Goal: Task Accomplishment & Management: Use online tool/utility

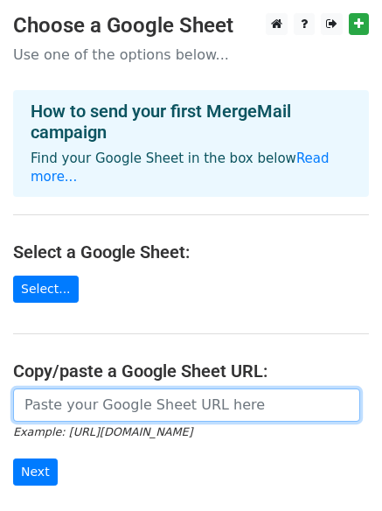
click at [102, 388] on input "url" at bounding box center [186, 404] width 347 height 33
paste input "https://docs.google.com/spreadsheets/d/1thrSdR1WjLCMDm8irUoMvvqIA_ltXlHiOJh65Km…"
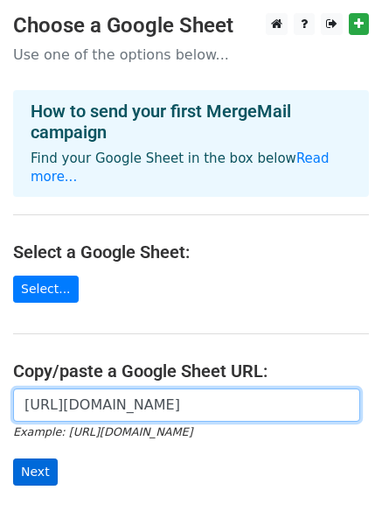
type input "https://docs.google.com/spreadsheets/d/1thrSdR1WjLCMDm8irUoMvvqIA_ltXlHiOJh65Km…"
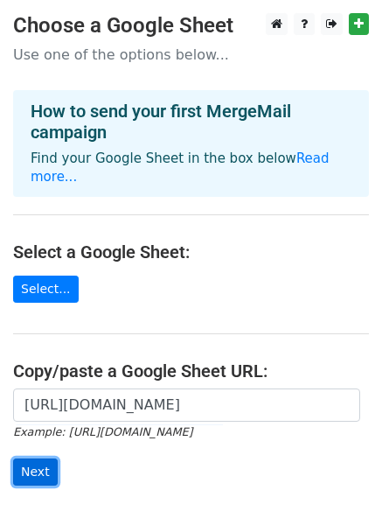
click at [31, 458] on input "Next" at bounding box center [35, 471] width 45 height 27
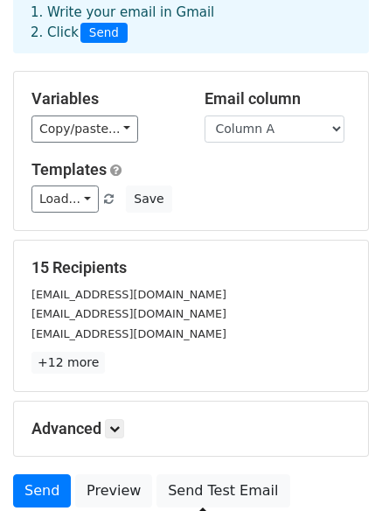
scroll to position [238, 0]
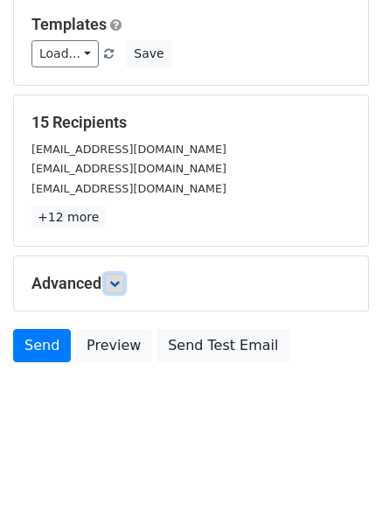
click at [115, 278] on icon at bounding box center [114, 283] width 10 height 10
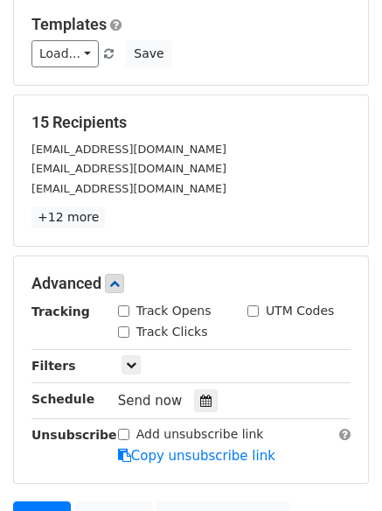
click at [122, 333] on input "Track Clicks" at bounding box center [123, 331] width 11 height 11
checkbox input "true"
click at [123, 316] on input "Track Opens" at bounding box center [123, 310] width 11 height 11
checkbox input "true"
click at [201, 400] on icon at bounding box center [205, 400] width 11 height 12
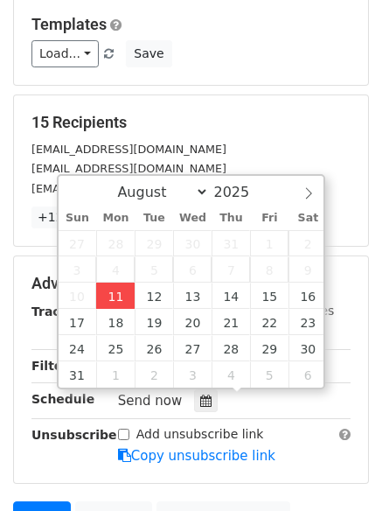
type input "2025-08-11 12:00"
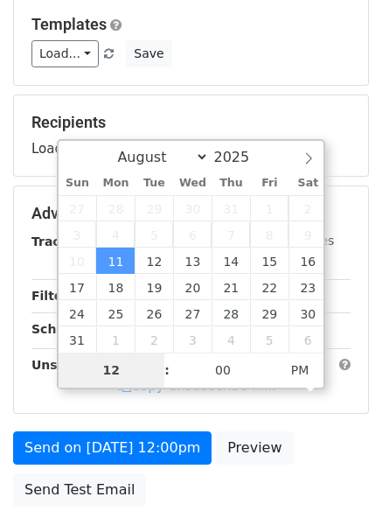
type input "4"
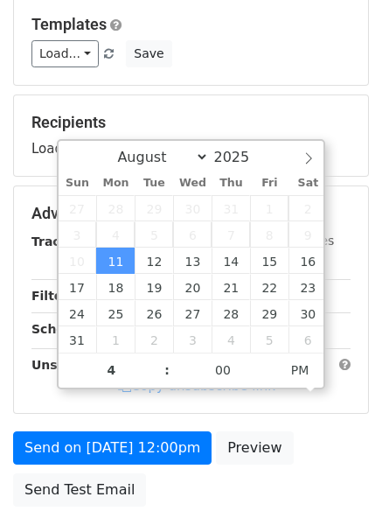
type input "2025-08-11 16:00"
click at [205, 488] on form "Variables Copy/paste... {{Column A}} {{Column B}} {{Column C}} Email column Col…" at bounding box center [191, 220] width 356 height 589
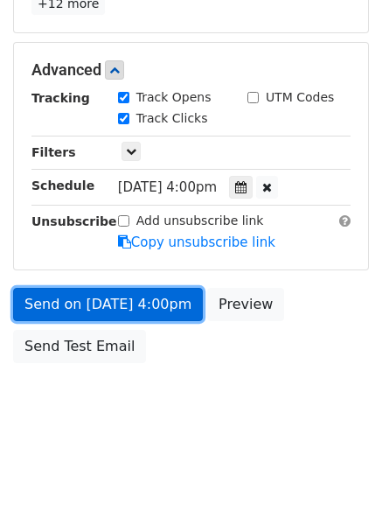
click at [168, 320] on div "Send on Aug 11 at 4:00pm Preview Send Test Email" at bounding box center [191, 330] width 382 height 84
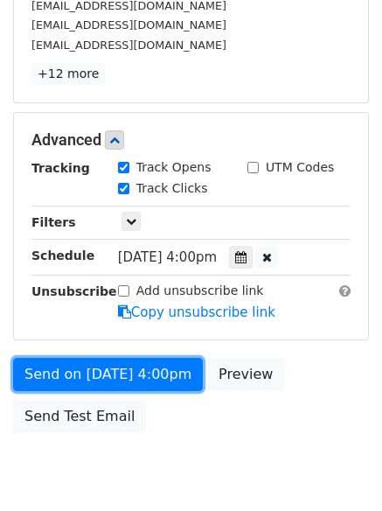
scroll to position [451, 0]
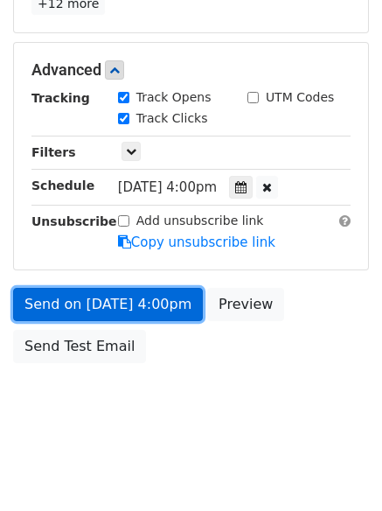
click at [111, 311] on link "Send on Aug 11 at 4:00pm" at bounding box center [108, 304] width 190 height 33
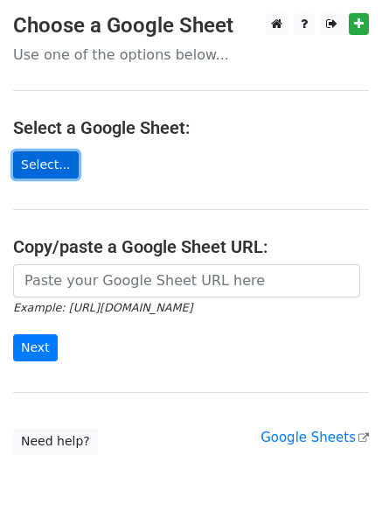
click at [38, 168] on link "Select..." at bounding box center [46, 164] width 66 height 27
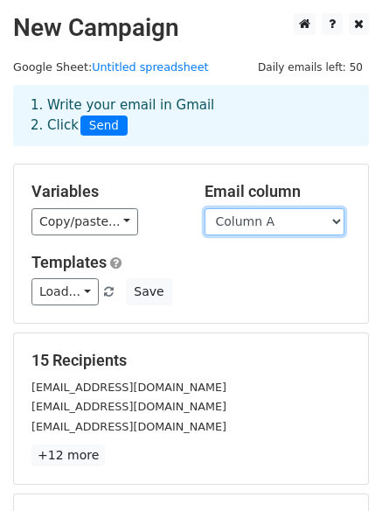
click at [268, 209] on select "Column A Column B Column C" at bounding box center [275, 221] width 140 height 27
select select "Column B"
click at [205, 208] on select "Column A Column B Column C" at bounding box center [275, 221] width 140 height 27
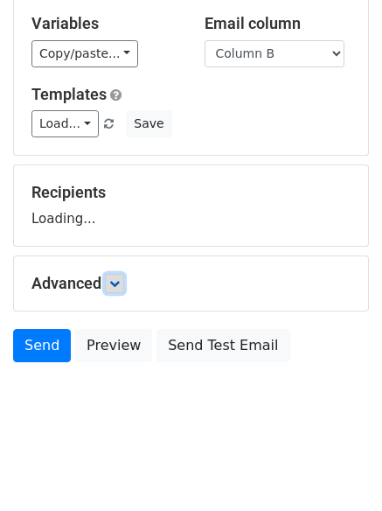
click at [120, 283] on icon at bounding box center [114, 283] width 10 height 10
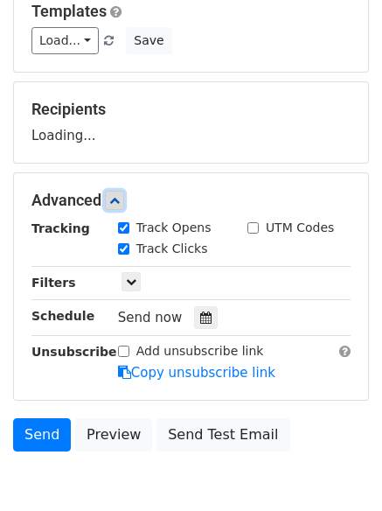
scroll to position [336, 0]
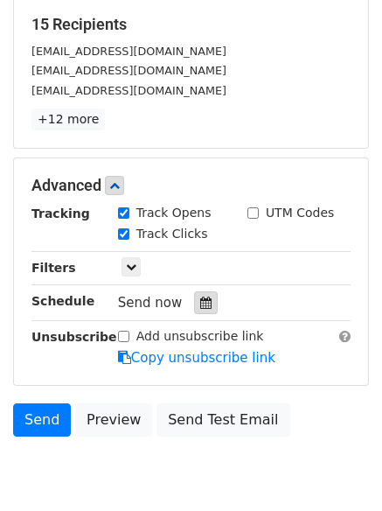
click at [202, 295] on div at bounding box center [206, 302] width 24 height 23
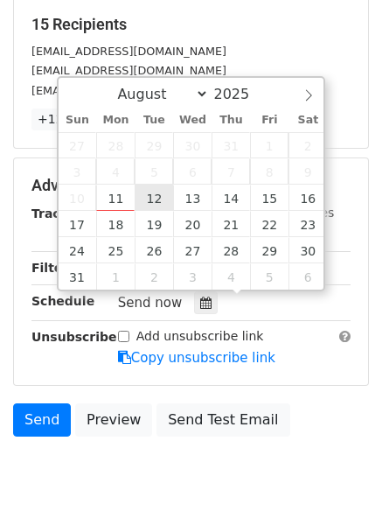
type input "2025-08-12 12:00"
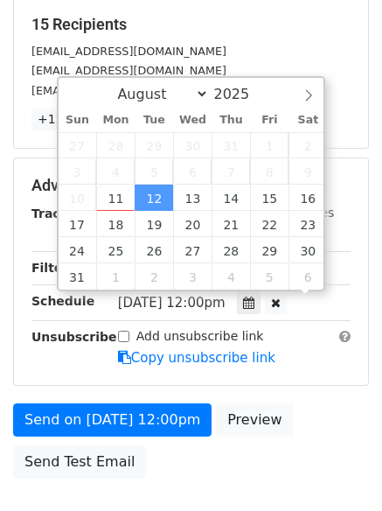
scroll to position [1, 0]
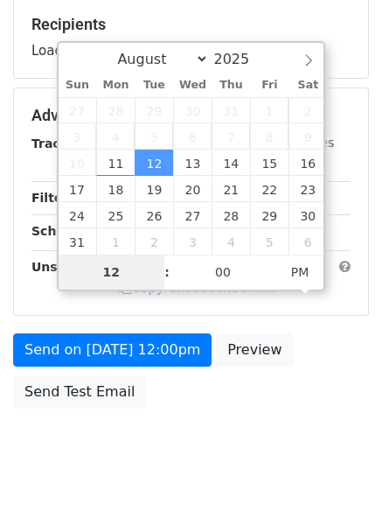
type input "5"
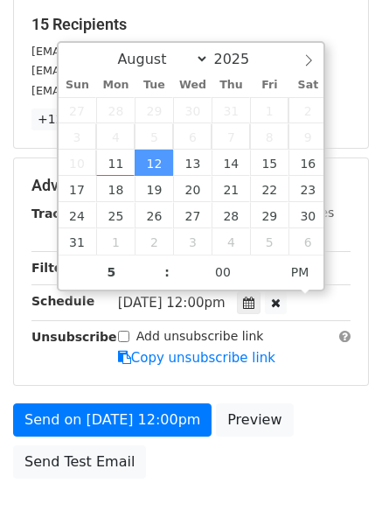
type input "2025-08-12 17:00"
click at [216, 458] on div "Send on Aug 12 at 12:00pm Preview Send Test Email" at bounding box center [191, 445] width 382 height 84
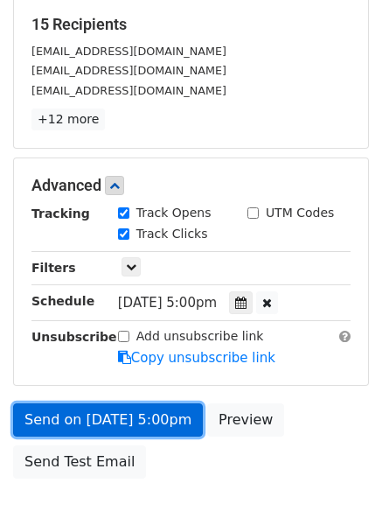
click at [182, 421] on link "Send on Aug 12 at 5:00pm" at bounding box center [108, 419] width 190 height 33
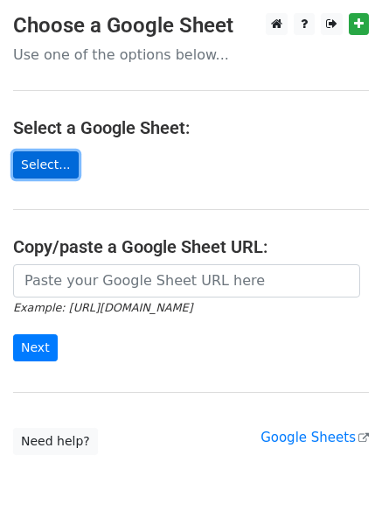
click at [51, 168] on link "Select..." at bounding box center [46, 164] width 66 height 27
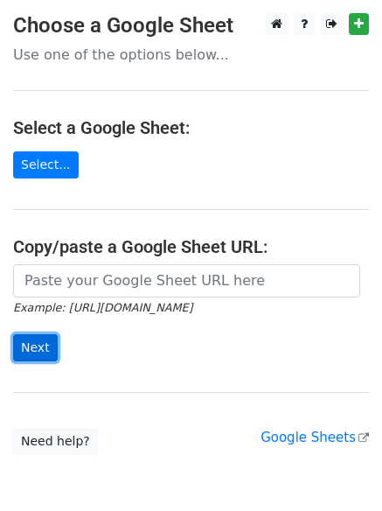
click at [31, 345] on input "Next" at bounding box center [35, 347] width 45 height 27
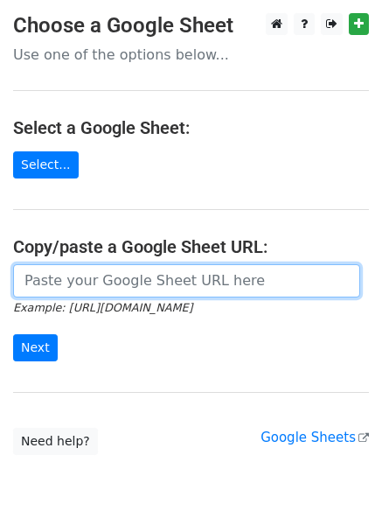
click at [127, 286] on input "url" at bounding box center [186, 280] width 347 height 33
type input "https://docs.google.com/spreadsheets/d/1thrSdR1WjLCMDm8irUoMvvqIA_ltXlHiOJh65Km…"
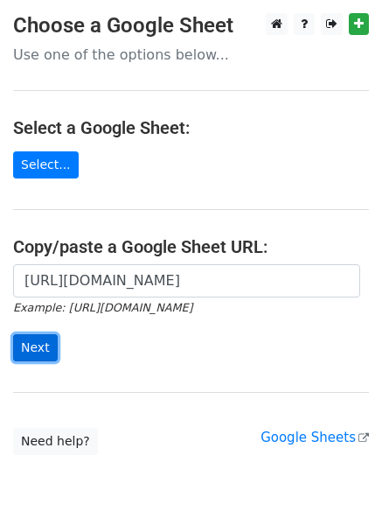
click at [24, 345] on input "Next" at bounding box center [35, 347] width 45 height 27
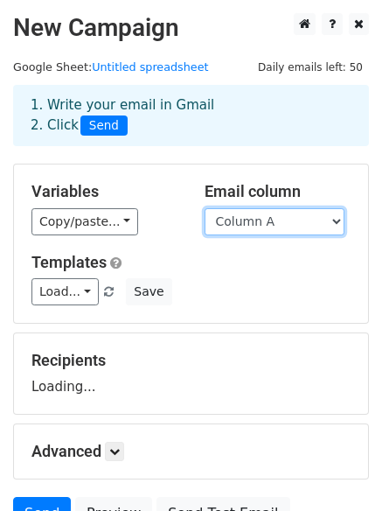
click at [245, 220] on select "Column A Column B Column C" at bounding box center [275, 221] width 140 height 27
select select "Column C"
click at [205, 208] on select "Column A Column B Column C" at bounding box center [275, 221] width 140 height 27
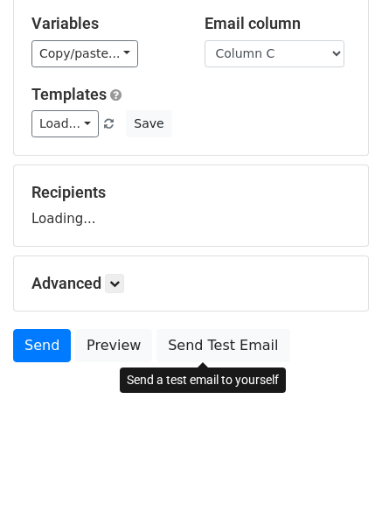
scroll to position [168, 0]
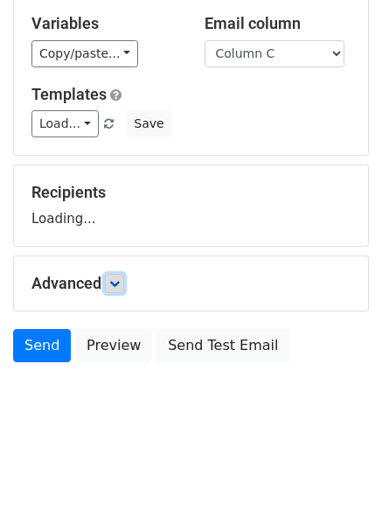
click at [113, 283] on icon at bounding box center [114, 283] width 10 height 10
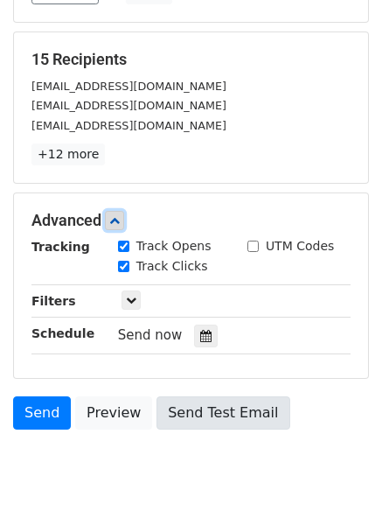
scroll to position [396, 0]
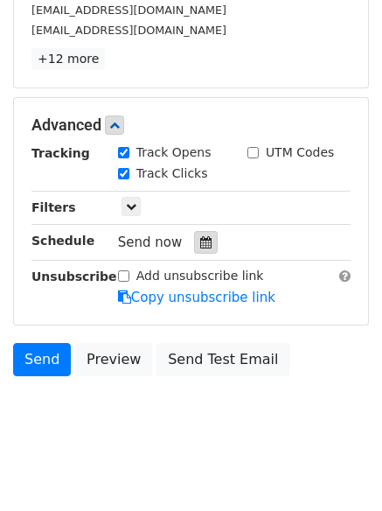
click at [200, 244] on icon at bounding box center [205, 242] width 11 height 12
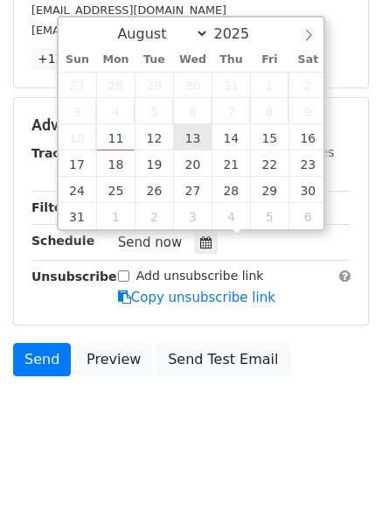
type input "2025-08-13 12:00"
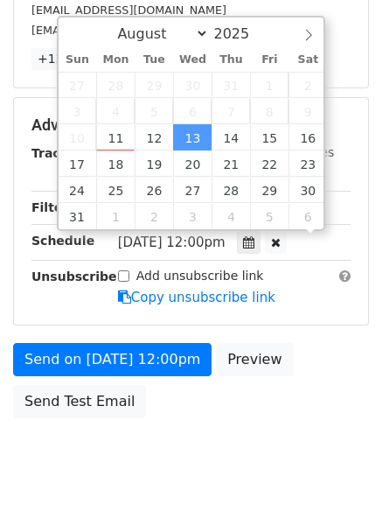
scroll to position [1, 0]
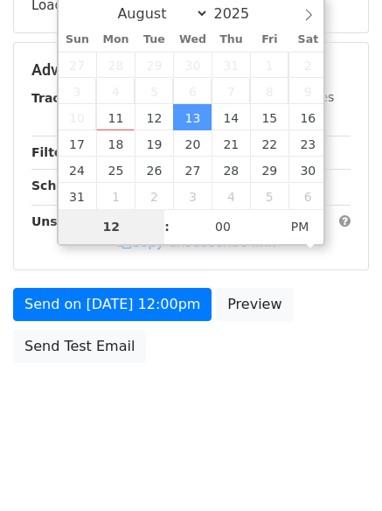
type input "6"
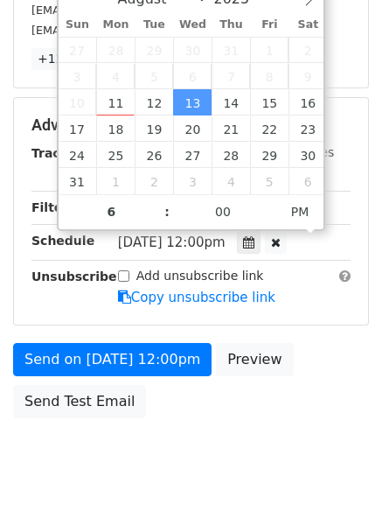
type input "2025-08-13 18:00"
click at [189, 432] on body "New Campaign Daily emails left: 50 Google Sheet: Untitled spreadsheet 1. Write …" at bounding box center [191, 57] width 382 height 880
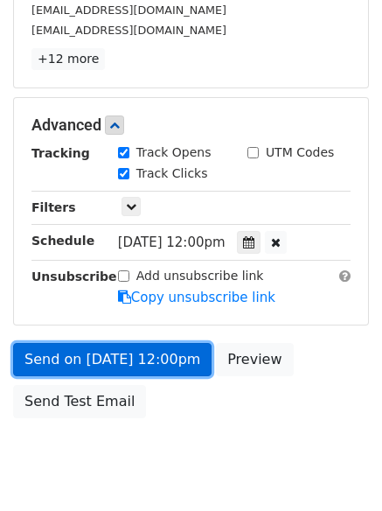
click at [160, 361] on link "Send on Aug 13 at 12:00pm" at bounding box center [112, 359] width 198 height 33
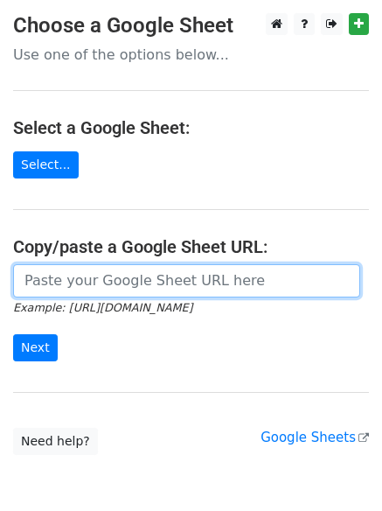
click at [112, 279] on input "url" at bounding box center [186, 280] width 347 height 33
type input "[URL][DOMAIN_NAME]"
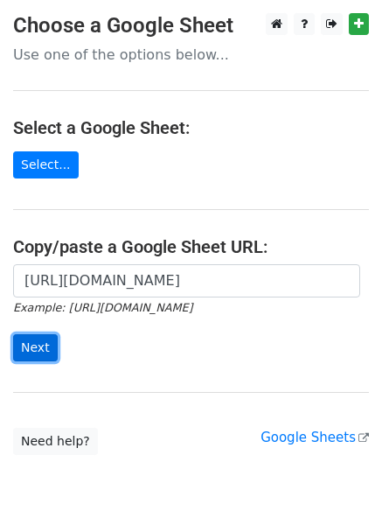
click at [19, 344] on input "Next" at bounding box center [35, 347] width 45 height 27
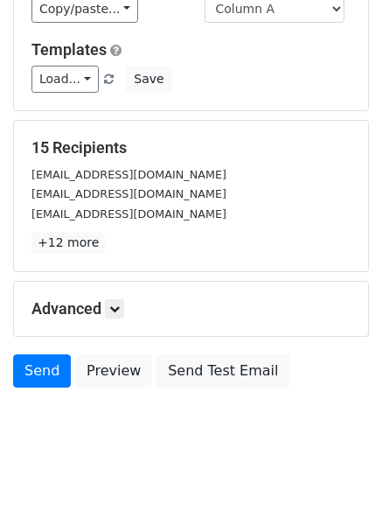
scroll to position [238, 0]
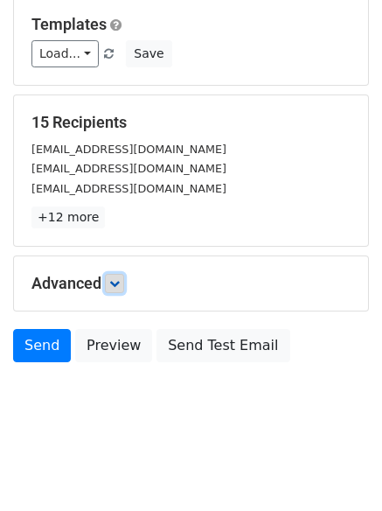
click at [115, 287] on icon at bounding box center [114, 283] width 10 height 10
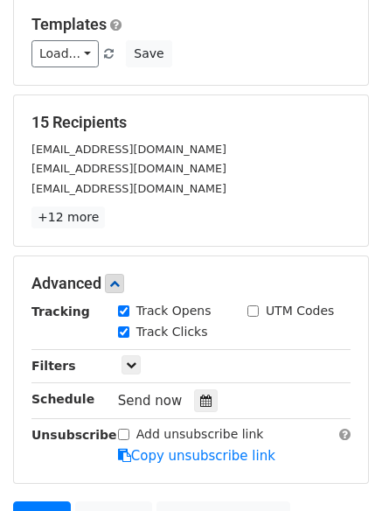
click at [191, 413] on div "Tracking Track Opens UTM Codes Track Clicks Filters Only include spreadsheet ro…" at bounding box center [190, 384] width 319 height 164
click at [200, 407] on icon at bounding box center [205, 400] width 11 height 12
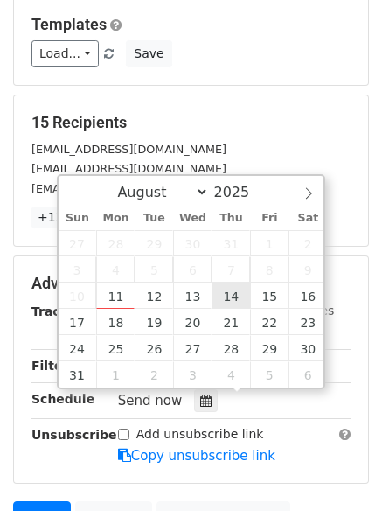
type input "[DATE] 12:00"
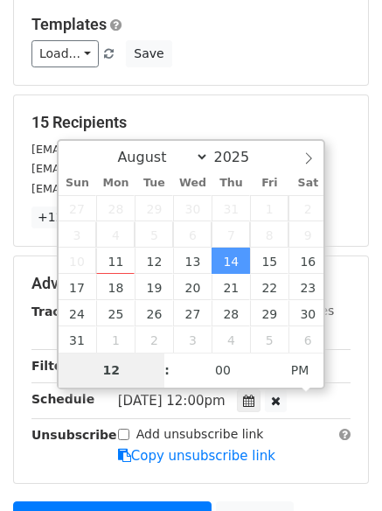
type input "7"
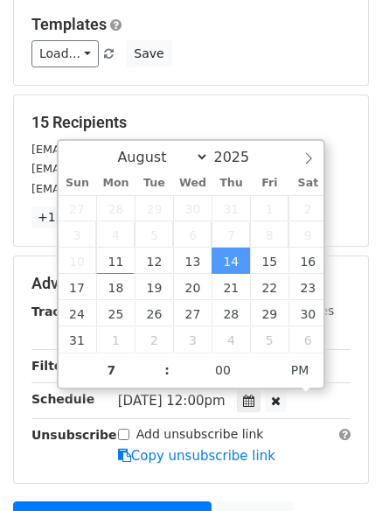
type input "[DATE] 19:00"
click at [248, 470] on div "Advanced Tracking Track Opens UTM Codes Track Clicks Filters Only include sprea…" at bounding box center [191, 369] width 354 height 226
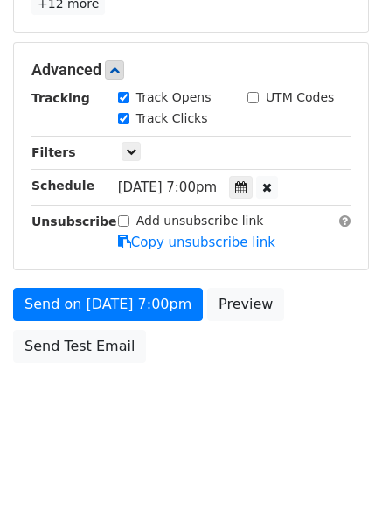
scroll to position [381, 0]
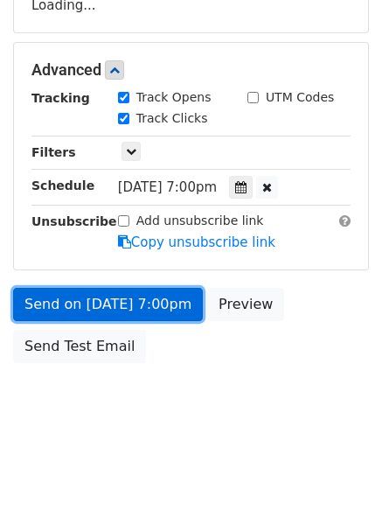
click at [155, 307] on link "Send on [DATE] 7:00pm" at bounding box center [108, 304] width 190 height 33
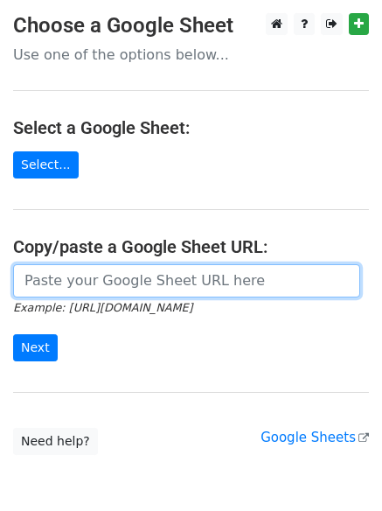
drag, startPoint x: 106, startPoint y: 283, endPoint x: 108, endPoint y: 297, distance: 14.2
click at [106, 283] on input "url" at bounding box center [186, 280] width 347 height 33
type input "https://docs.google.com/spreadsheets/d/1thrSdR1WjLCMDm8irUoMvvqIA_ltXlHiOJh65Km…"
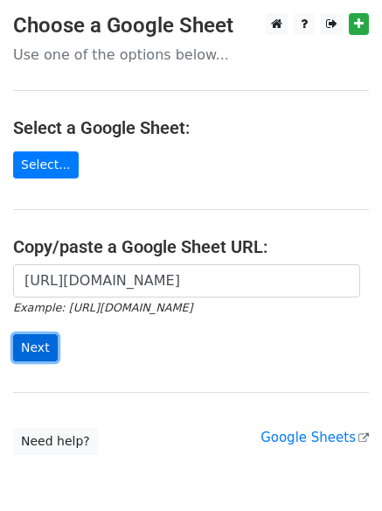
click at [33, 347] on input "Next" at bounding box center [35, 347] width 45 height 27
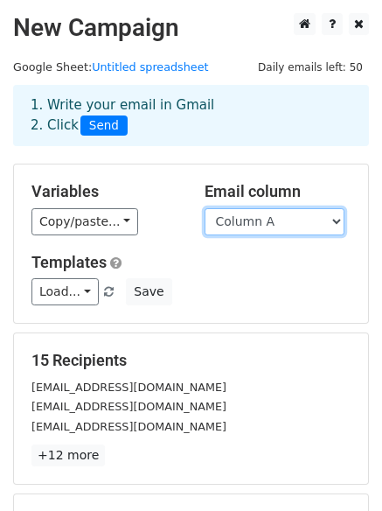
click at [289, 229] on select "Column A Column B Column C" at bounding box center [275, 221] width 140 height 27
select select "Column B"
click at [205, 208] on select "Column A Column B Column C" at bounding box center [275, 221] width 140 height 27
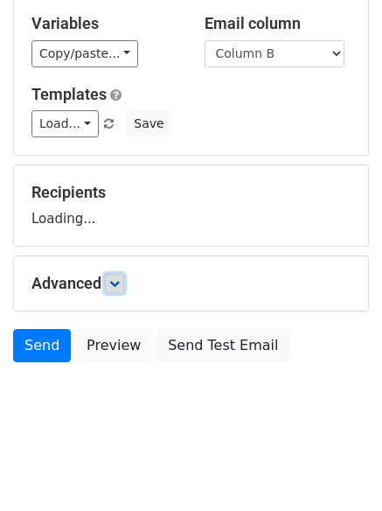
click at [115, 289] on link at bounding box center [114, 283] width 19 height 19
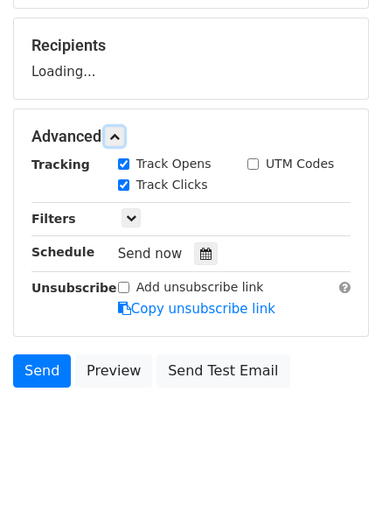
scroll to position [316, 0]
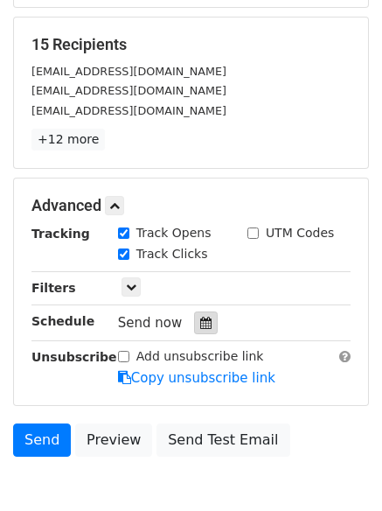
click at [200, 324] on icon at bounding box center [205, 323] width 11 height 12
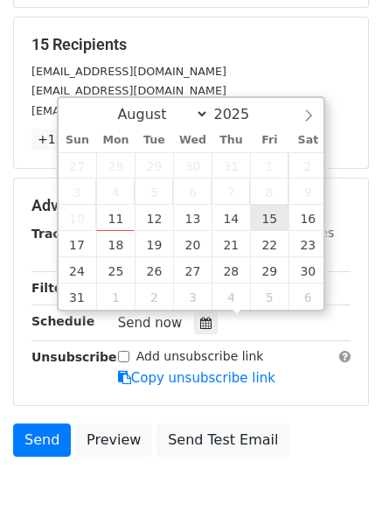
type input "2025-08-15 12:00"
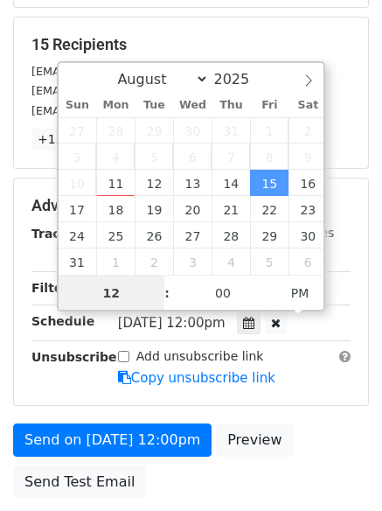
scroll to position [1, 0]
type input "8"
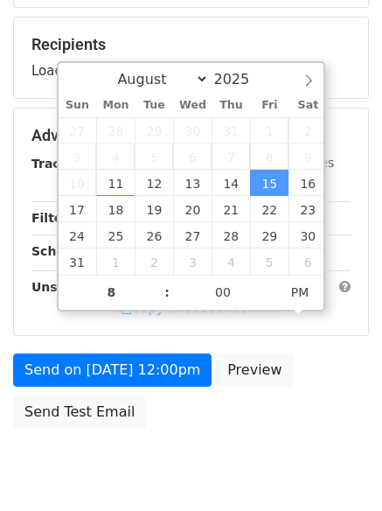
type input "2025-08-15 20:00"
click at [234, 459] on body "New Campaign Daily emails left: 50 Google Sheet: Untitled spreadsheet 1. Write …" at bounding box center [191, 102] width 382 height 810
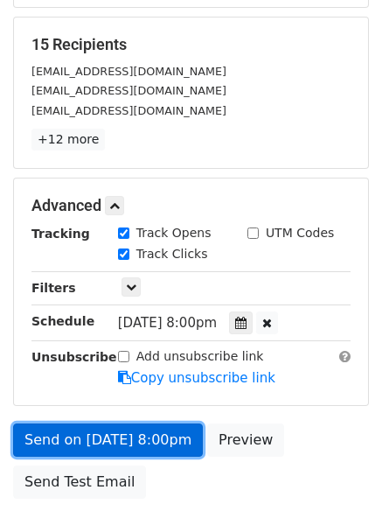
click at [141, 425] on link "Send on Aug 15 at 8:00pm" at bounding box center [108, 439] width 190 height 33
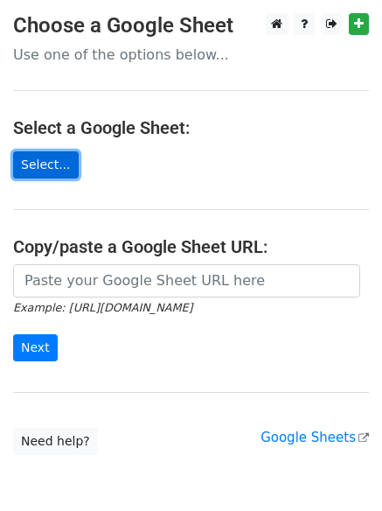
click at [47, 169] on link "Select..." at bounding box center [46, 164] width 66 height 27
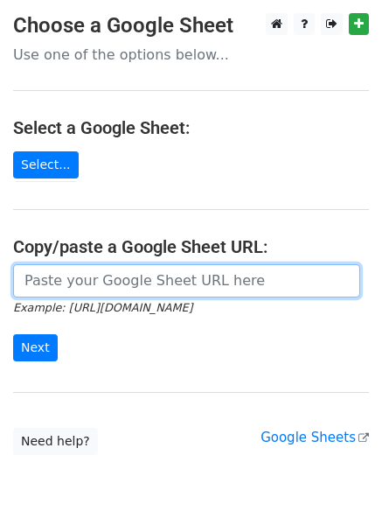
drag, startPoint x: 122, startPoint y: 282, endPoint x: 122, endPoint y: 296, distance: 13.1
click at [122, 282] on input "url" at bounding box center [186, 280] width 347 height 33
type input "[URL][DOMAIN_NAME]"
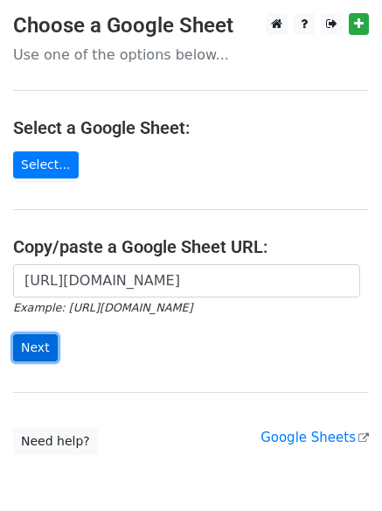
click at [35, 347] on input "Next" at bounding box center [35, 347] width 45 height 27
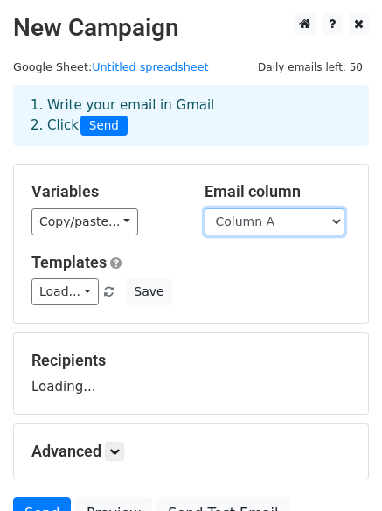
drag, startPoint x: 239, startPoint y: 212, endPoint x: 244, endPoint y: 224, distance: 12.5
click at [239, 212] on select "Column A Column B Column C" at bounding box center [275, 221] width 140 height 27
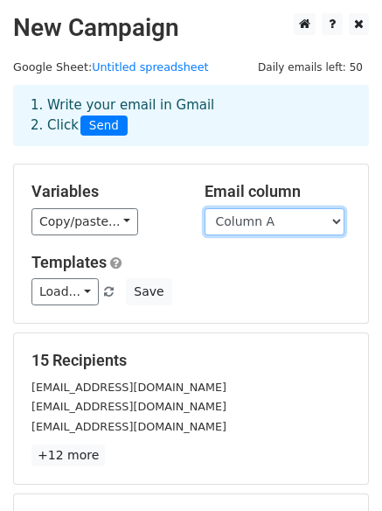
click at [259, 219] on select "Column A Column B Column C" at bounding box center [275, 221] width 140 height 27
select select "Column C"
click at [205, 208] on select "Column A Column B Column C" at bounding box center [275, 221] width 140 height 27
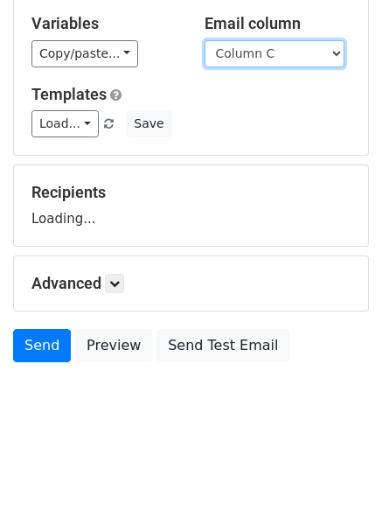
scroll to position [168, 0]
click at [116, 294] on div "Advanced Tracking Track Opens UTM Codes Track Clicks Filters Only include sprea…" at bounding box center [191, 283] width 354 height 54
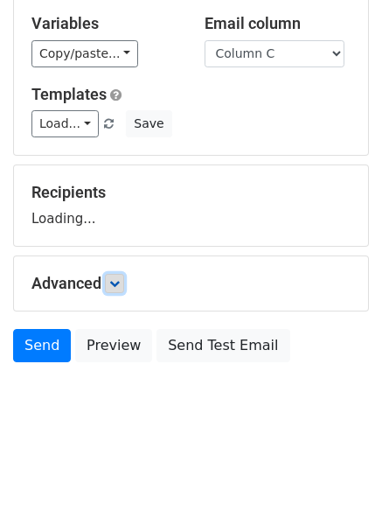
click at [116, 289] on link at bounding box center [114, 283] width 19 height 19
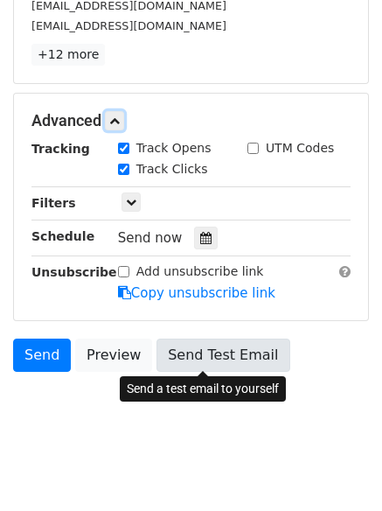
scroll to position [408, 0]
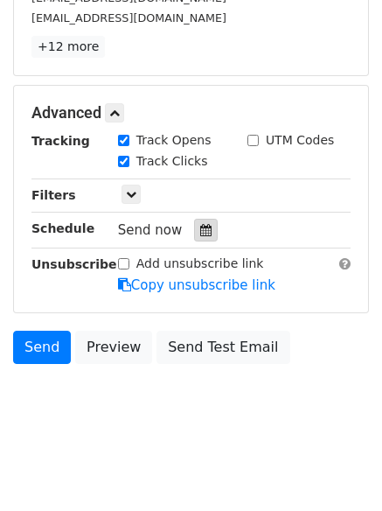
click at [203, 233] on icon at bounding box center [205, 230] width 11 height 12
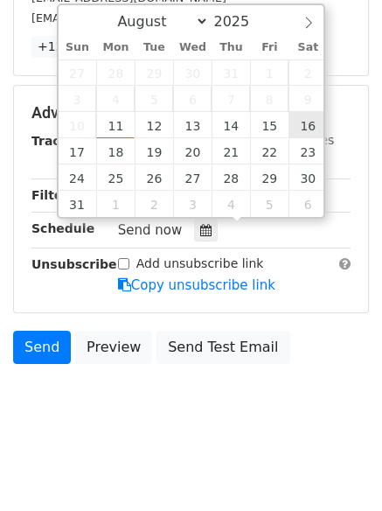
type input "[DATE] 12:00"
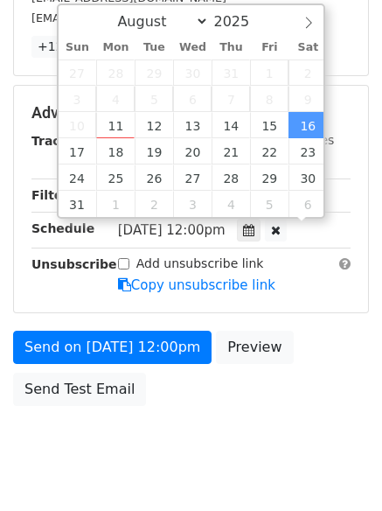
scroll to position [1, 0]
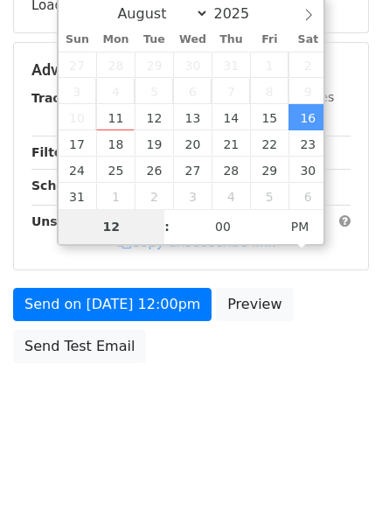
type input "9"
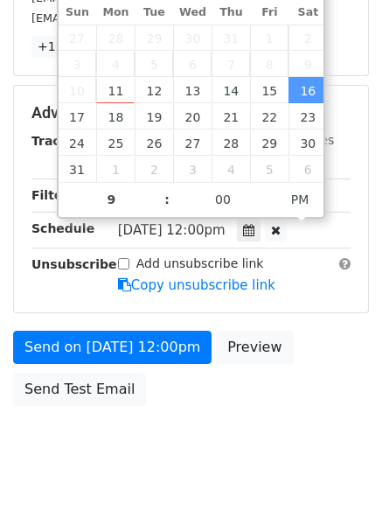
type input "[DATE] 21:00"
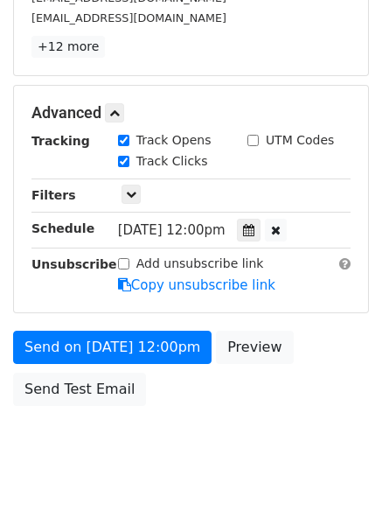
click at [237, 452] on body "New Campaign Daily emails left: 50 Google Sheet: Untitled spreadsheet 1. Write …" at bounding box center [191, 45] width 382 height 880
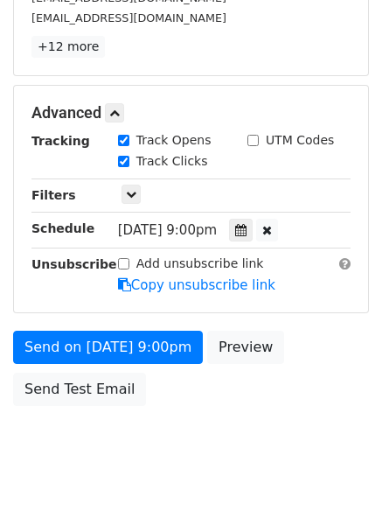
scroll to position [381, 0]
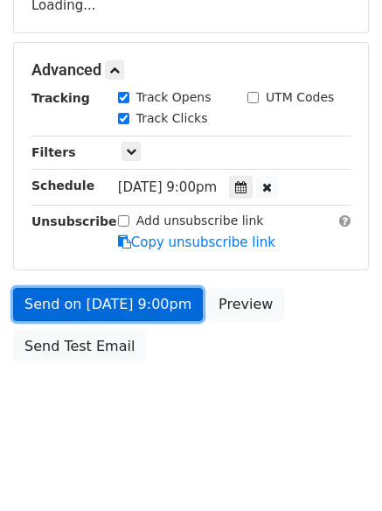
click at [152, 310] on link "Send on [DATE] 9:00pm" at bounding box center [108, 304] width 190 height 33
